Goal: Information Seeking & Learning: Check status

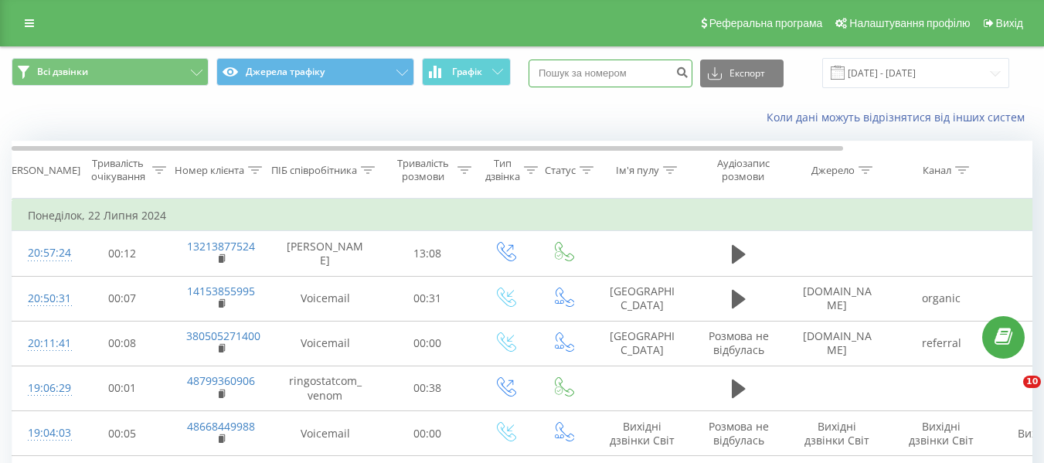
click at [624, 65] on input at bounding box center [611, 74] width 164 height 28
paste input "380675171137"
type input "380675171137"
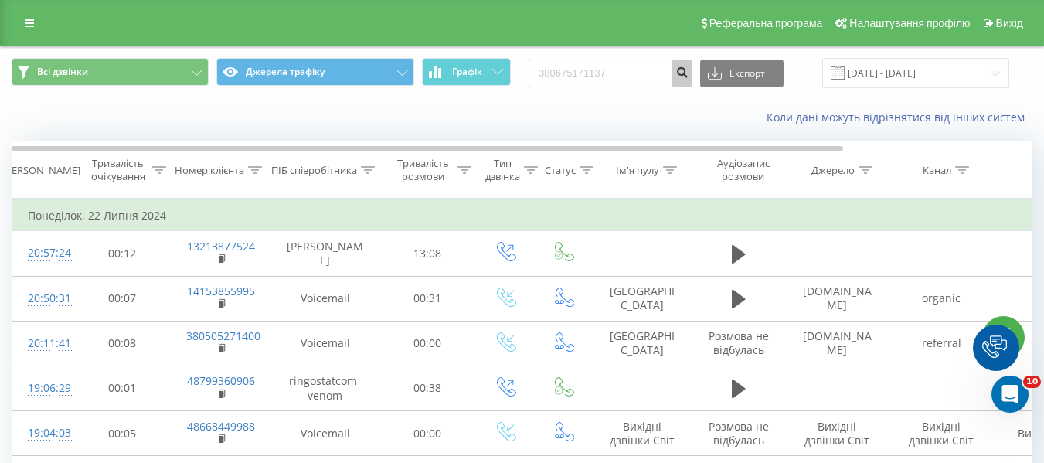
click at [690, 68] on button "submit" at bounding box center [682, 74] width 21 height 28
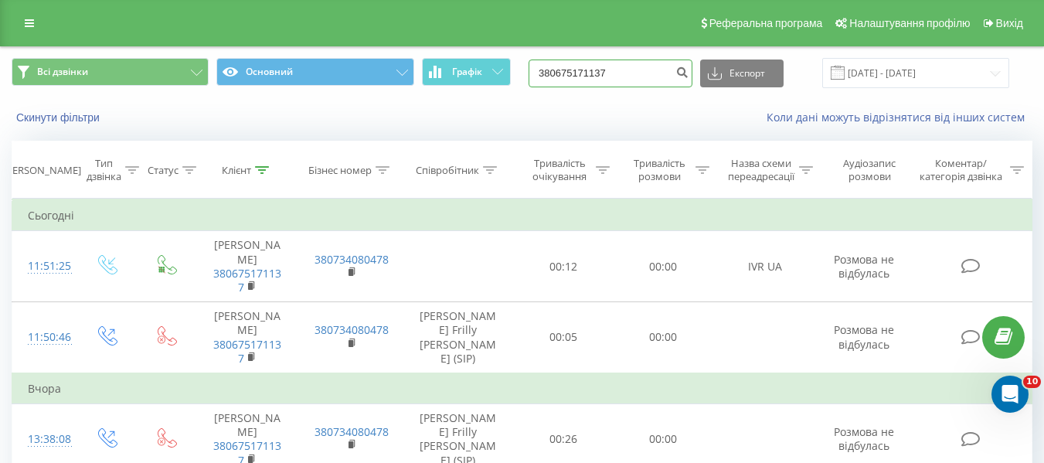
click at [614, 77] on input "380675171137" at bounding box center [611, 74] width 164 height 28
paste input "22040"
type input "380675122040"
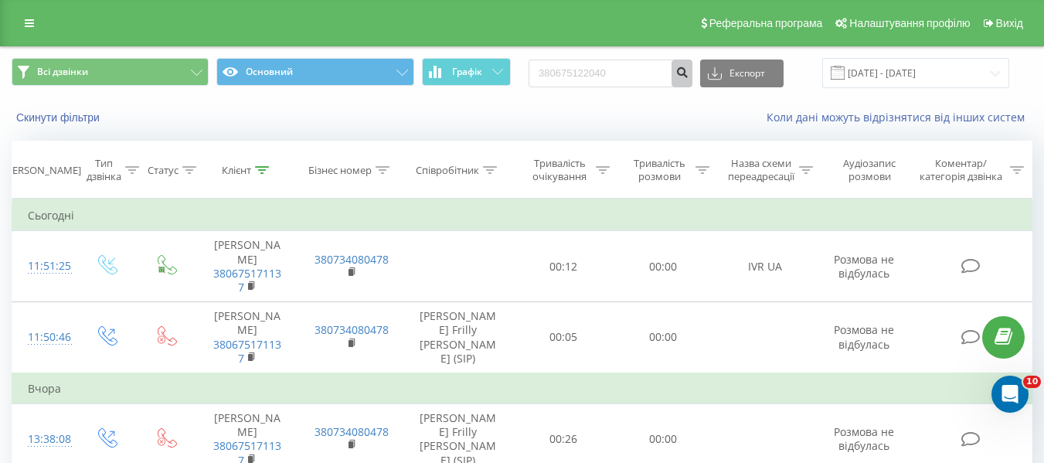
click at [689, 75] on icon "submit" at bounding box center [682, 70] width 13 height 9
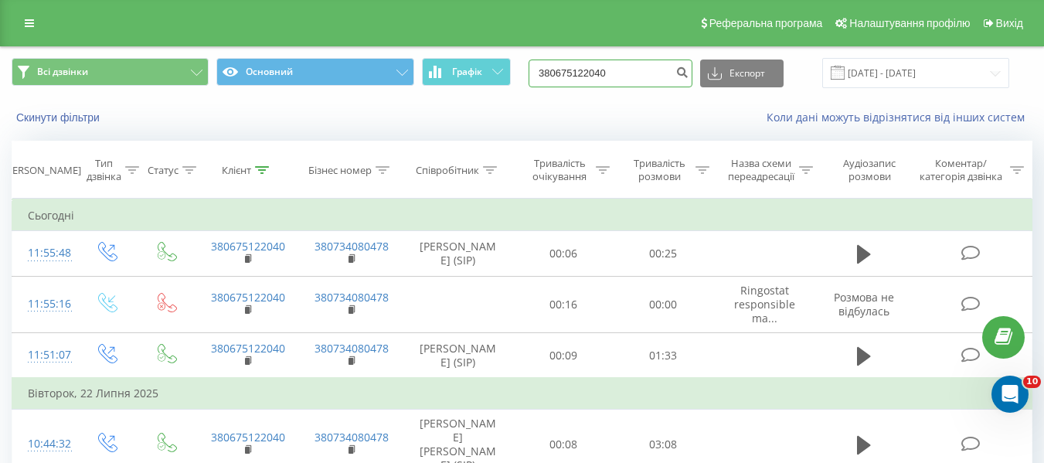
click at [617, 79] on input "380675122040" at bounding box center [611, 74] width 164 height 28
click at [616, 78] on input "380675122040" at bounding box center [611, 74] width 164 height 28
click at [615, 76] on input "380675122040" at bounding box center [611, 74] width 164 height 28
click at [615, 75] on input "380675122040" at bounding box center [611, 74] width 164 height 28
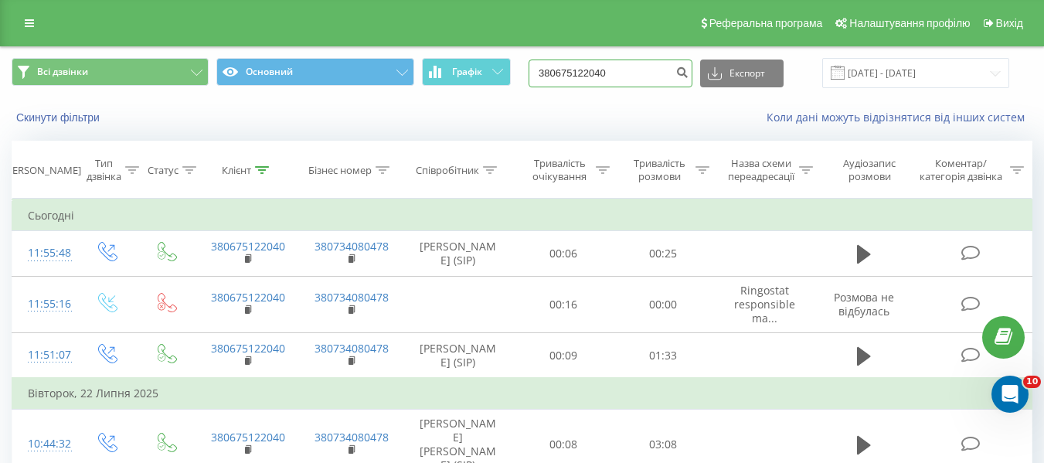
click at [615, 75] on input "380675122040" at bounding box center [611, 74] width 164 height 28
click at [598, 73] on input "380675122040" at bounding box center [611, 74] width 164 height 28
click at [598, 72] on input "380675122040" at bounding box center [611, 74] width 164 height 28
